Goal: Entertainment & Leisure: Consume media (video, audio)

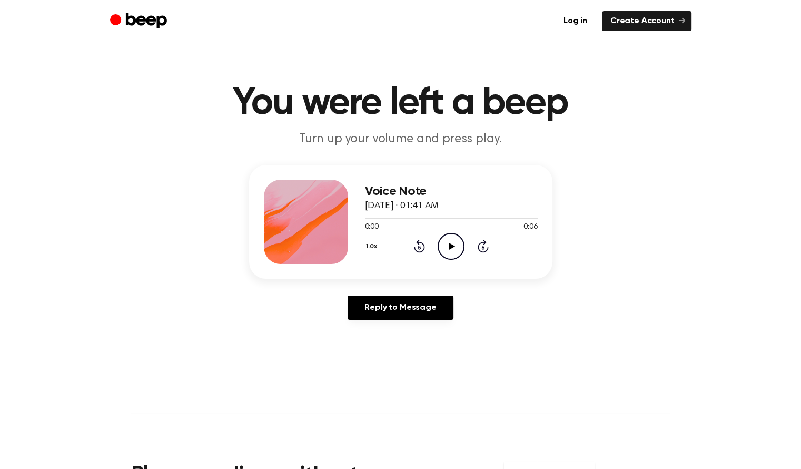
click at [449, 243] on icon at bounding box center [452, 246] width 6 height 7
click at [372, 218] on div at bounding box center [451, 217] width 173 height 8
click at [448, 237] on icon "Play Audio" at bounding box center [451, 246] width 27 height 27
click at [449, 238] on icon "Play Audio" at bounding box center [451, 246] width 27 height 27
click at [449, 238] on icon "Pause Audio" at bounding box center [451, 246] width 27 height 27
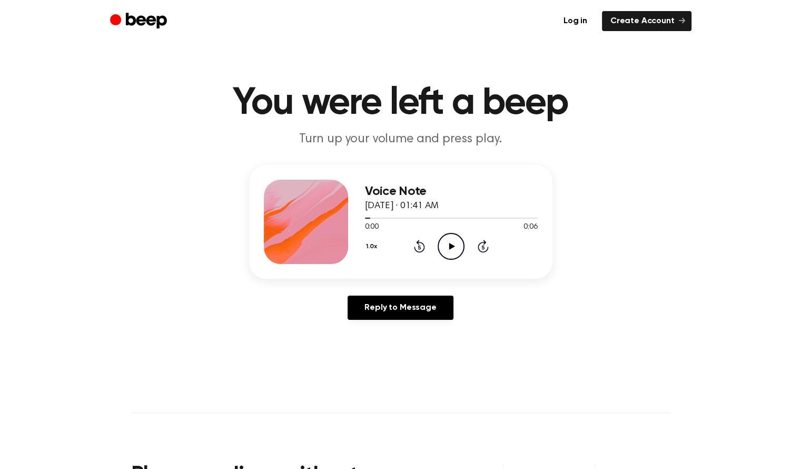
click at [449, 238] on icon "Play Audio" at bounding box center [451, 246] width 27 height 27
click at [442, 241] on icon "Play Audio" at bounding box center [451, 246] width 27 height 27
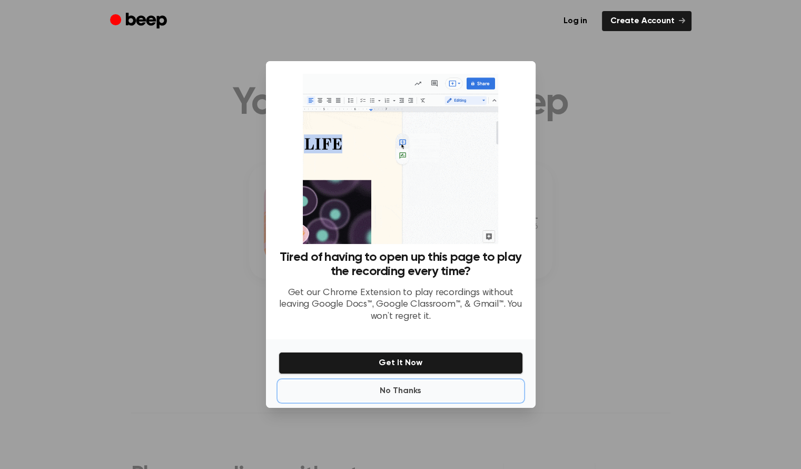
click at [401, 389] on button "No Thanks" at bounding box center [401, 390] width 244 height 21
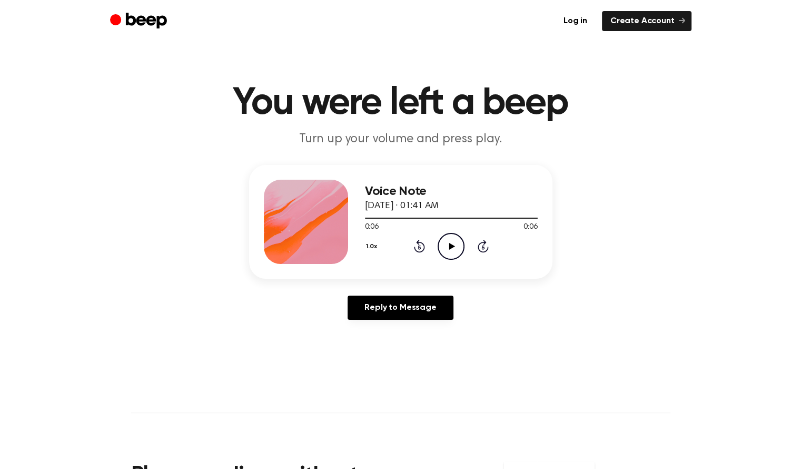
click at [445, 246] on icon "Play Audio" at bounding box center [451, 246] width 27 height 27
click at [450, 245] on icon at bounding box center [452, 246] width 6 height 7
click at [443, 243] on icon "Play Audio" at bounding box center [451, 246] width 27 height 27
click at [442, 251] on icon "Play Audio" at bounding box center [451, 246] width 27 height 27
click at [453, 251] on icon "Play Audio" at bounding box center [451, 246] width 27 height 27
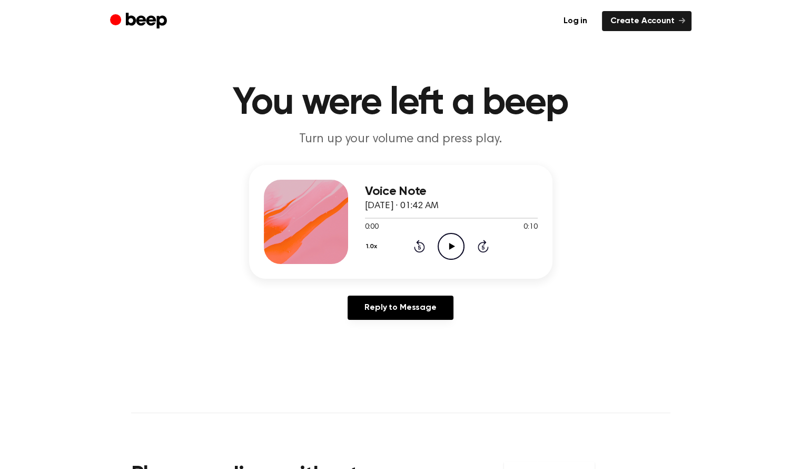
click at [453, 238] on icon "Play Audio" at bounding box center [451, 246] width 27 height 27
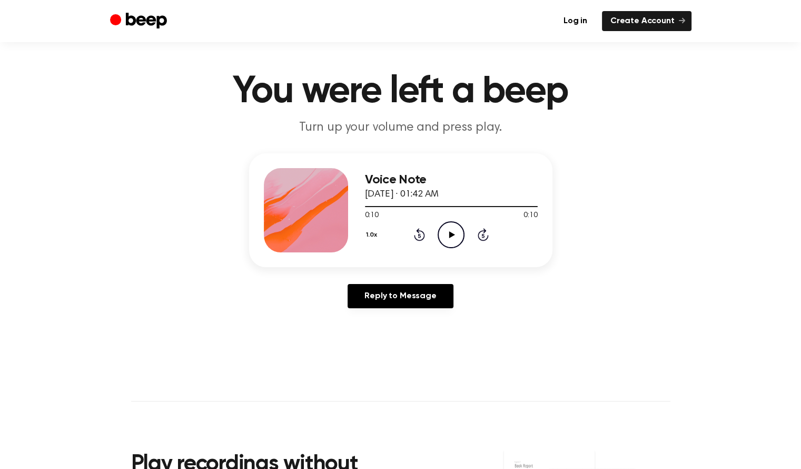
click at [453, 240] on icon "Play Audio" at bounding box center [451, 234] width 27 height 27
click at [452, 234] on icon at bounding box center [452, 234] width 6 height 7
click at [448, 239] on icon "Play Audio" at bounding box center [451, 234] width 27 height 27
click at [450, 244] on icon "Play Audio" at bounding box center [451, 234] width 27 height 27
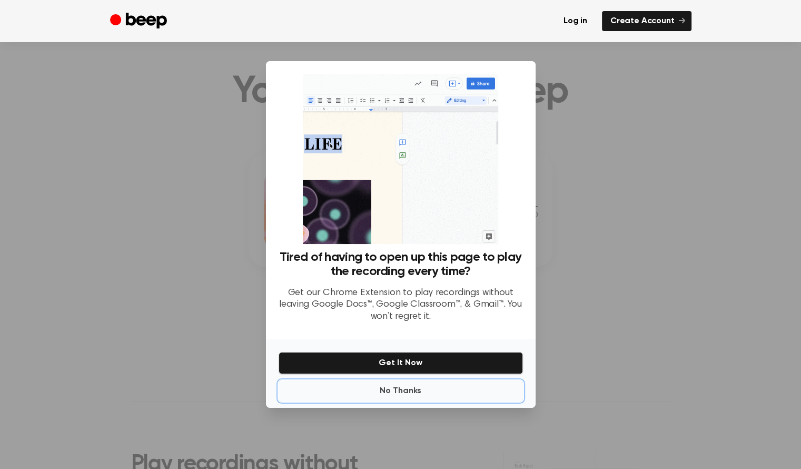
click at [407, 398] on button "No Thanks" at bounding box center [401, 390] width 244 height 21
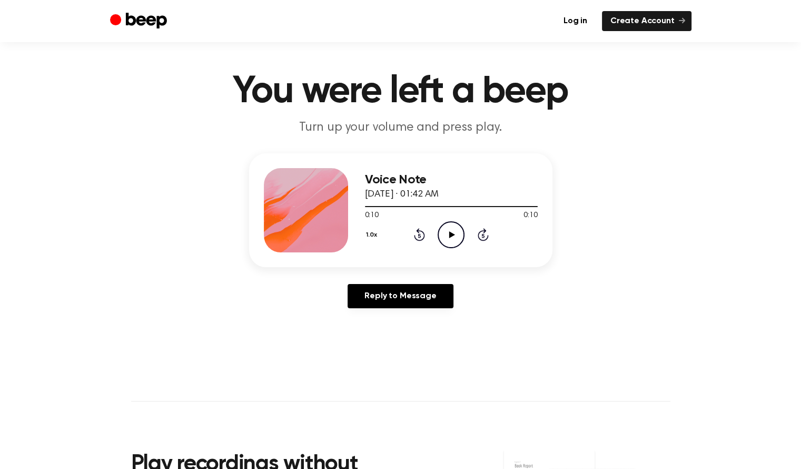
click at [443, 232] on icon "Play Audio" at bounding box center [451, 234] width 27 height 27
click at [445, 233] on icon "Play Audio" at bounding box center [451, 234] width 27 height 27
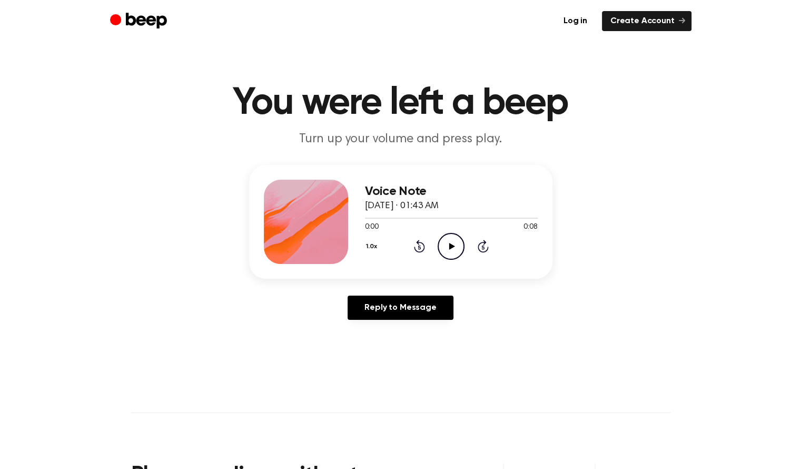
click at [455, 242] on icon "Play Audio" at bounding box center [451, 246] width 27 height 27
click at [451, 241] on icon "Play Audio" at bounding box center [451, 246] width 27 height 27
click at [455, 244] on icon "Play Audio" at bounding box center [451, 246] width 27 height 27
click at [451, 240] on icon "Play Audio" at bounding box center [451, 246] width 27 height 27
click at [450, 244] on icon at bounding box center [452, 246] width 6 height 7
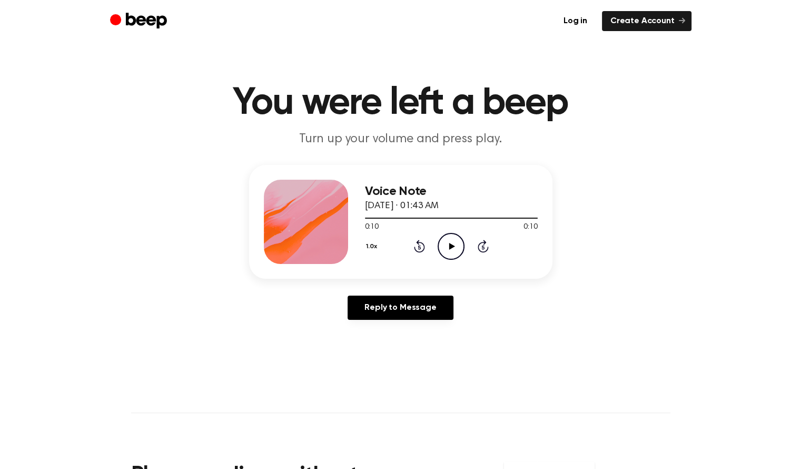
click at [449, 240] on icon "Play Audio" at bounding box center [451, 246] width 27 height 27
click at [448, 235] on icon "Play Audio" at bounding box center [451, 246] width 27 height 27
click at [451, 243] on icon "Play Audio" at bounding box center [451, 246] width 27 height 27
click at [368, 218] on div at bounding box center [451, 218] width 173 height 1
click at [453, 250] on icon "Play Audio" at bounding box center [451, 246] width 27 height 27
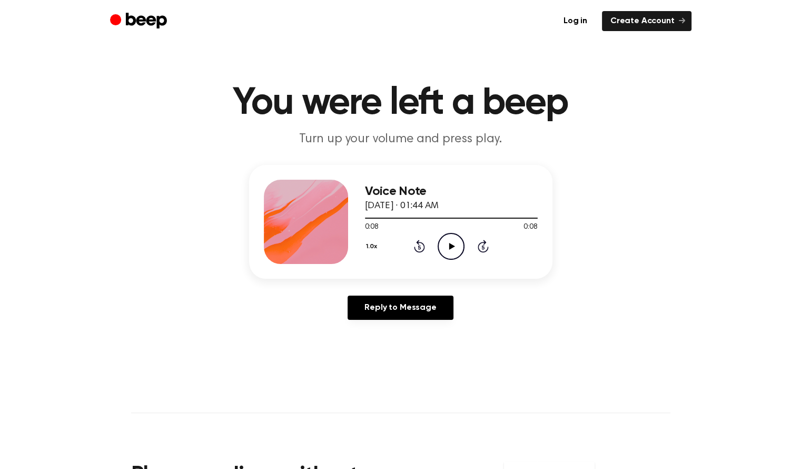
click at [457, 254] on icon "Play Audio" at bounding box center [451, 246] width 27 height 27
click at [448, 240] on icon "Play Audio" at bounding box center [451, 246] width 27 height 27
click at [442, 238] on icon "Play Audio" at bounding box center [451, 246] width 27 height 27
click at [448, 254] on icon "Play Audio" at bounding box center [451, 246] width 27 height 27
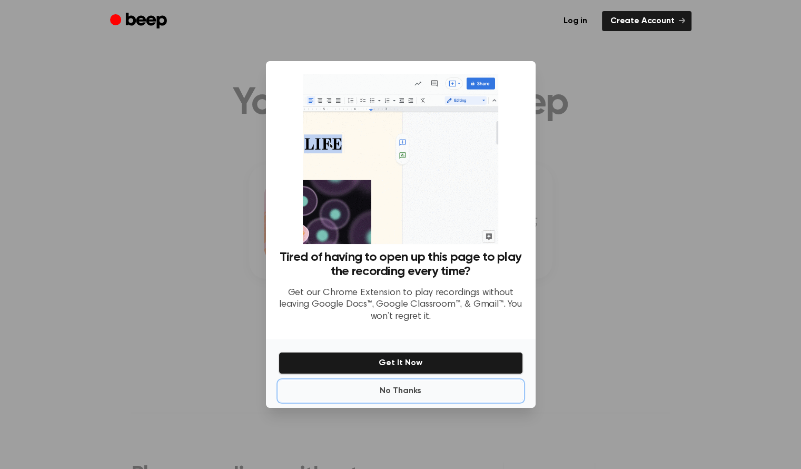
click at [410, 391] on button "No Thanks" at bounding box center [401, 390] width 244 height 21
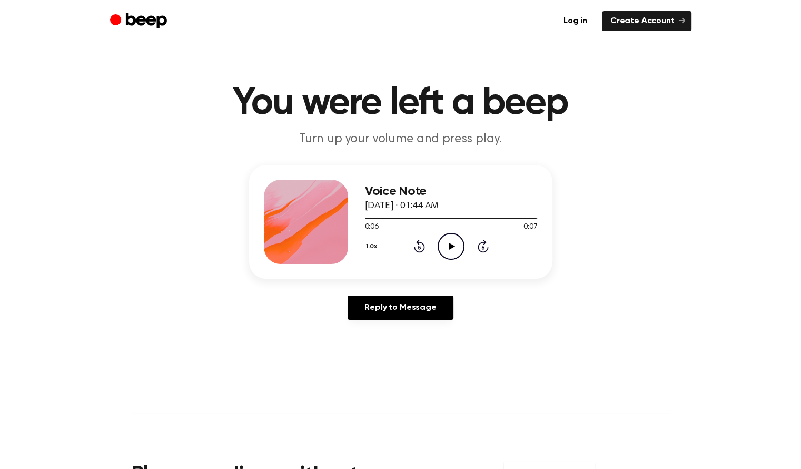
click at [450, 243] on icon at bounding box center [452, 246] width 6 height 7
click at [456, 251] on icon "Play Audio" at bounding box center [451, 246] width 27 height 27
click at [443, 248] on icon "Play Audio" at bounding box center [451, 246] width 27 height 27
click at [445, 241] on icon "Play Audio" at bounding box center [451, 246] width 27 height 27
